Goal: Task Accomplishment & Management: Use online tool/utility

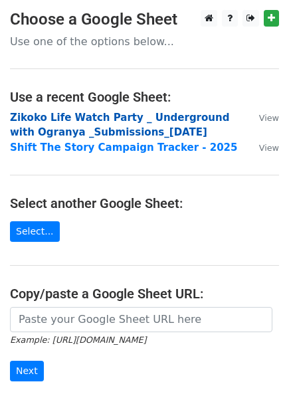
click at [59, 118] on strong "Zikoko Life Watch Party _ Underground with Ogranya _Submissions_2025-09-11" at bounding box center [119, 125] width 219 height 27
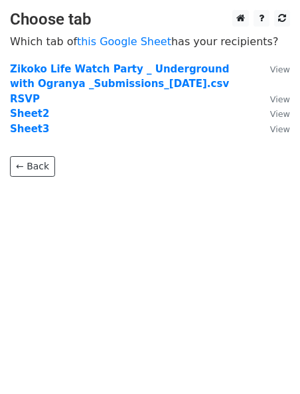
click at [50, 130] on td "Sheet3" at bounding box center [133, 129] width 247 height 15
click at [37, 130] on strong "Sheet3" at bounding box center [29, 129] width 39 height 12
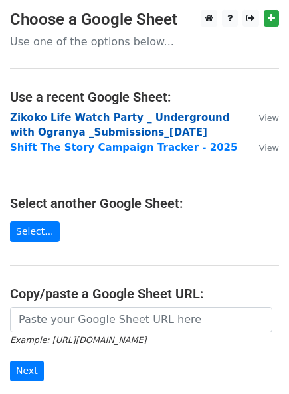
click at [80, 120] on strong "Zikoko Life Watch Party _ Underground with Ogranya _Submissions_2025-09-11" at bounding box center [119, 125] width 219 height 27
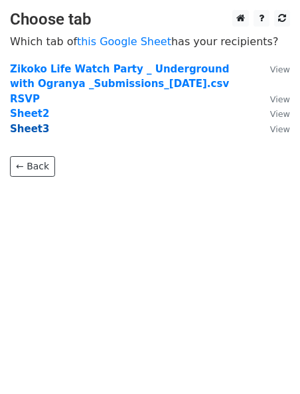
click at [36, 134] on strong "Sheet3" at bounding box center [29, 129] width 39 height 12
